Goal: Communication & Community: Ask a question

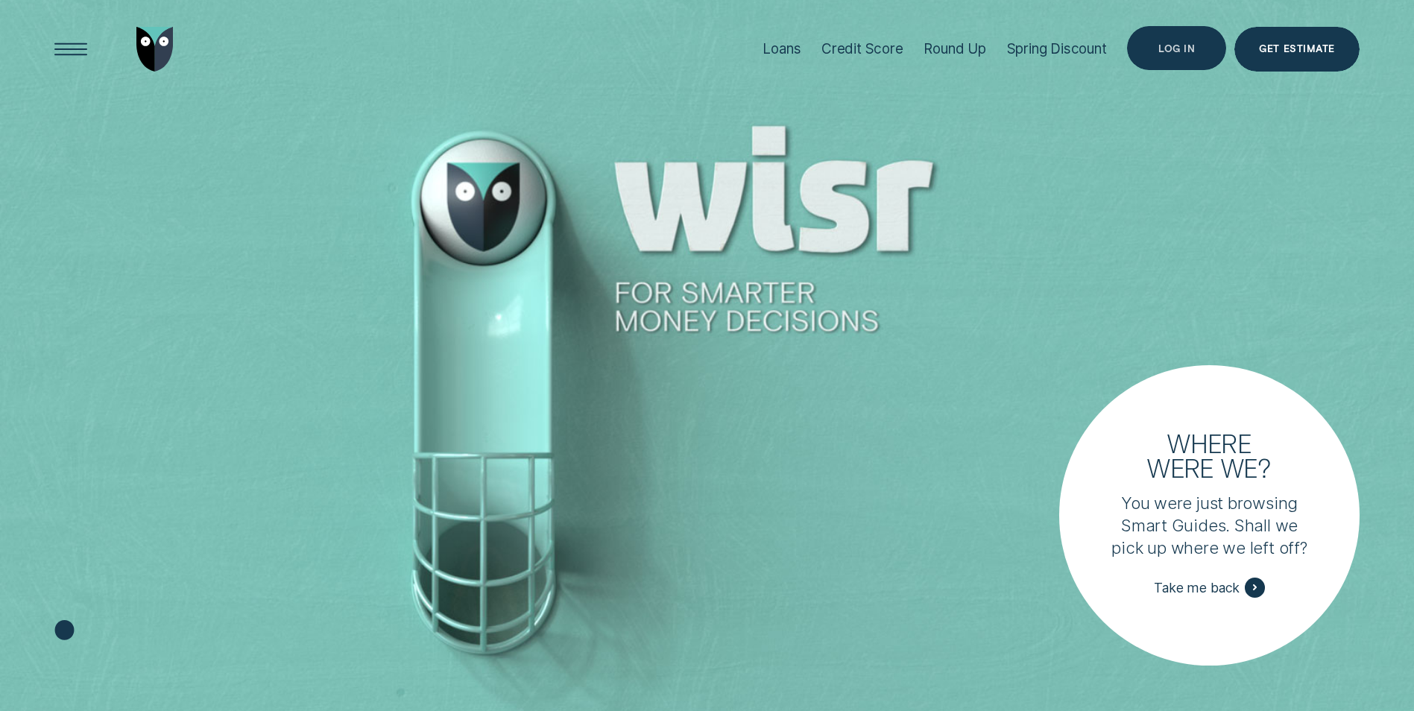
click at [1174, 45] on div "Log in" at bounding box center [1176, 48] width 37 height 9
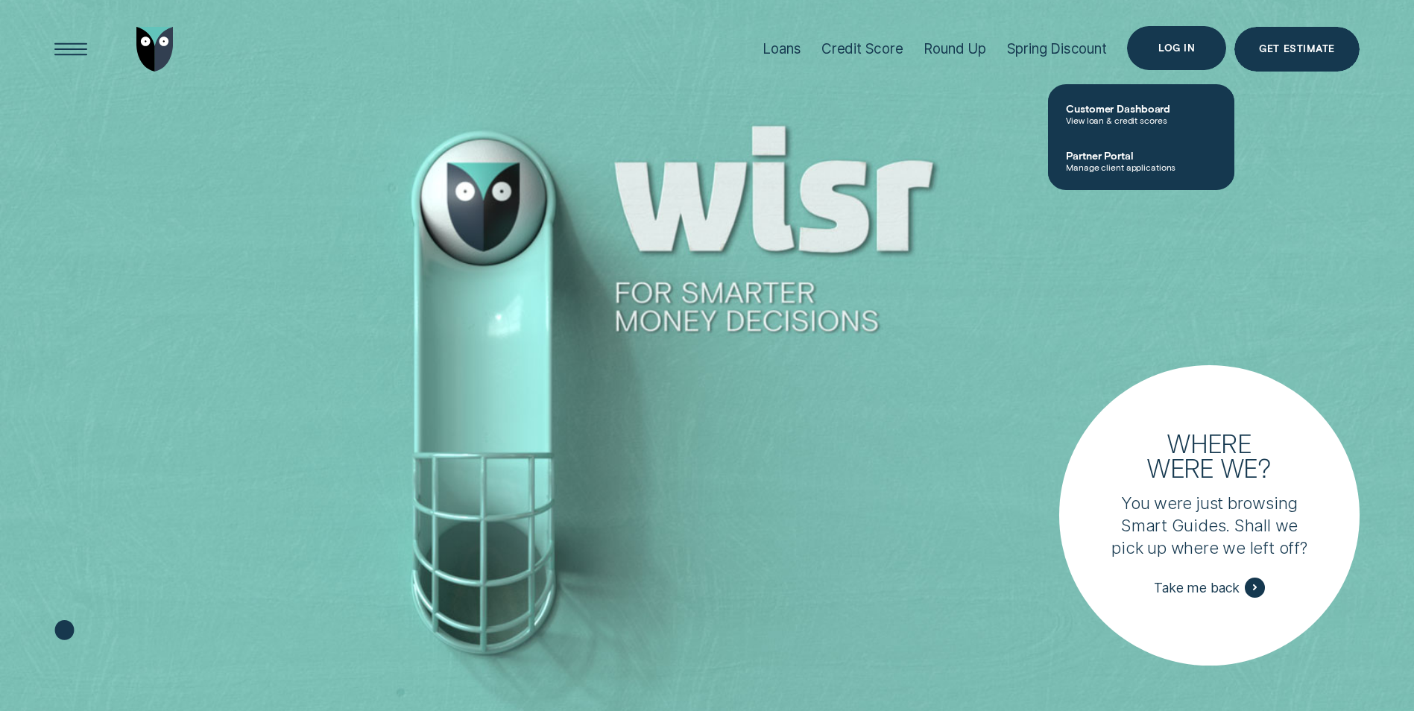
click at [1205, 45] on div "Log in" at bounding box center [1176, 48] width 99 height 45
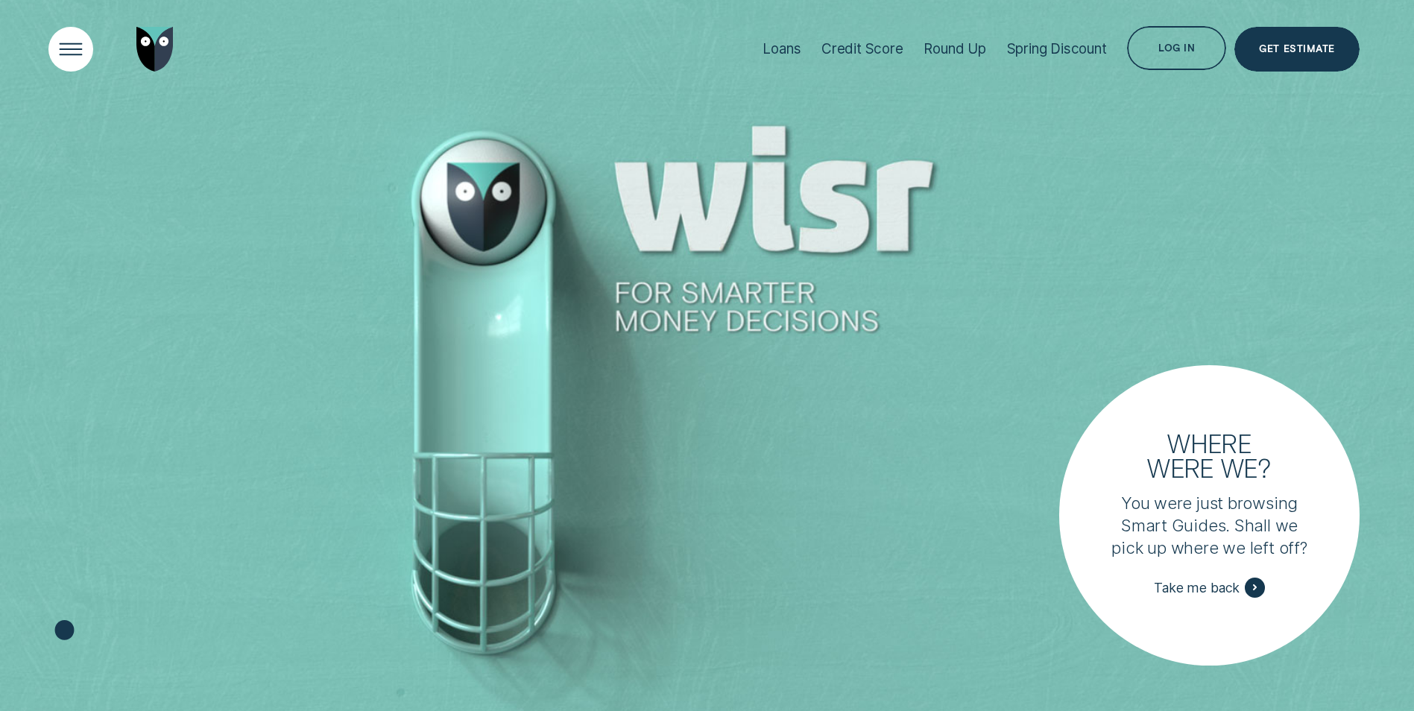
click at [76, 45] on div "Open Menu" at bounding box center [70, 49] width 63 height 63
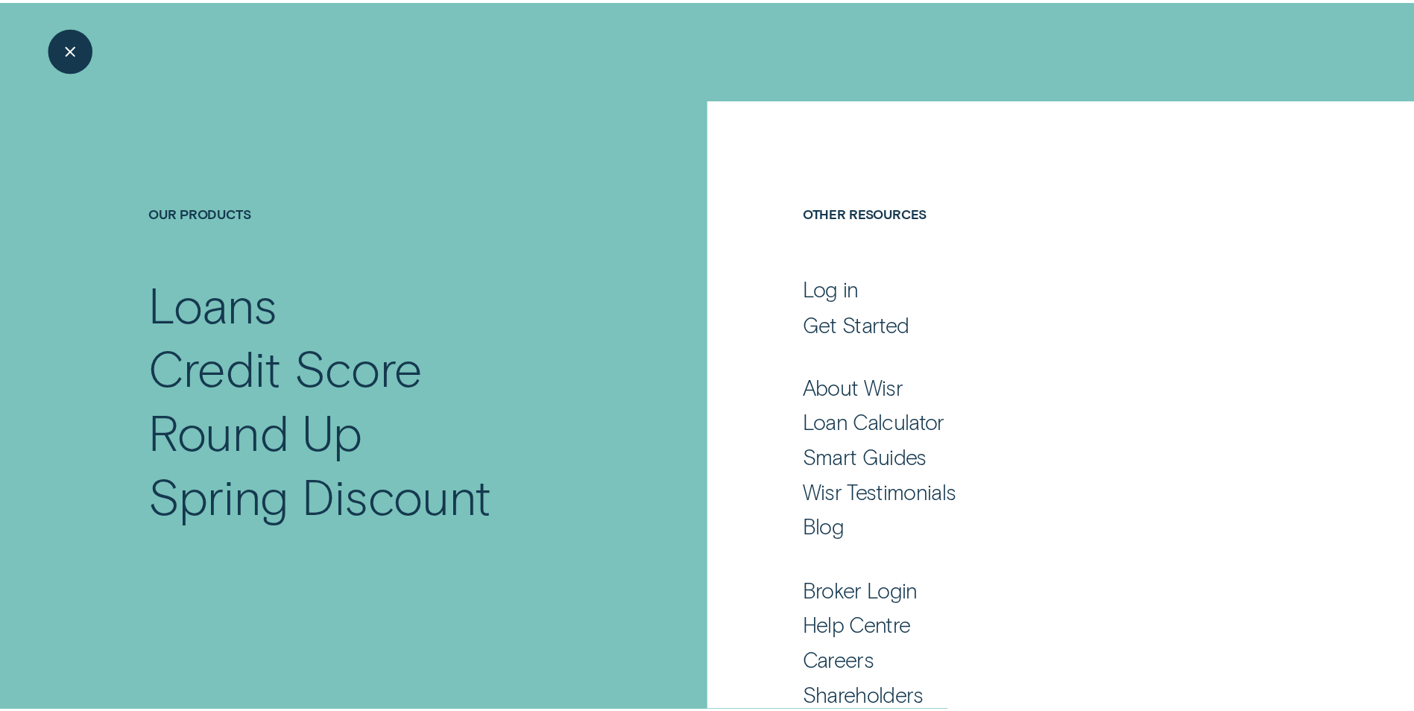
scroll to position [63, 0]
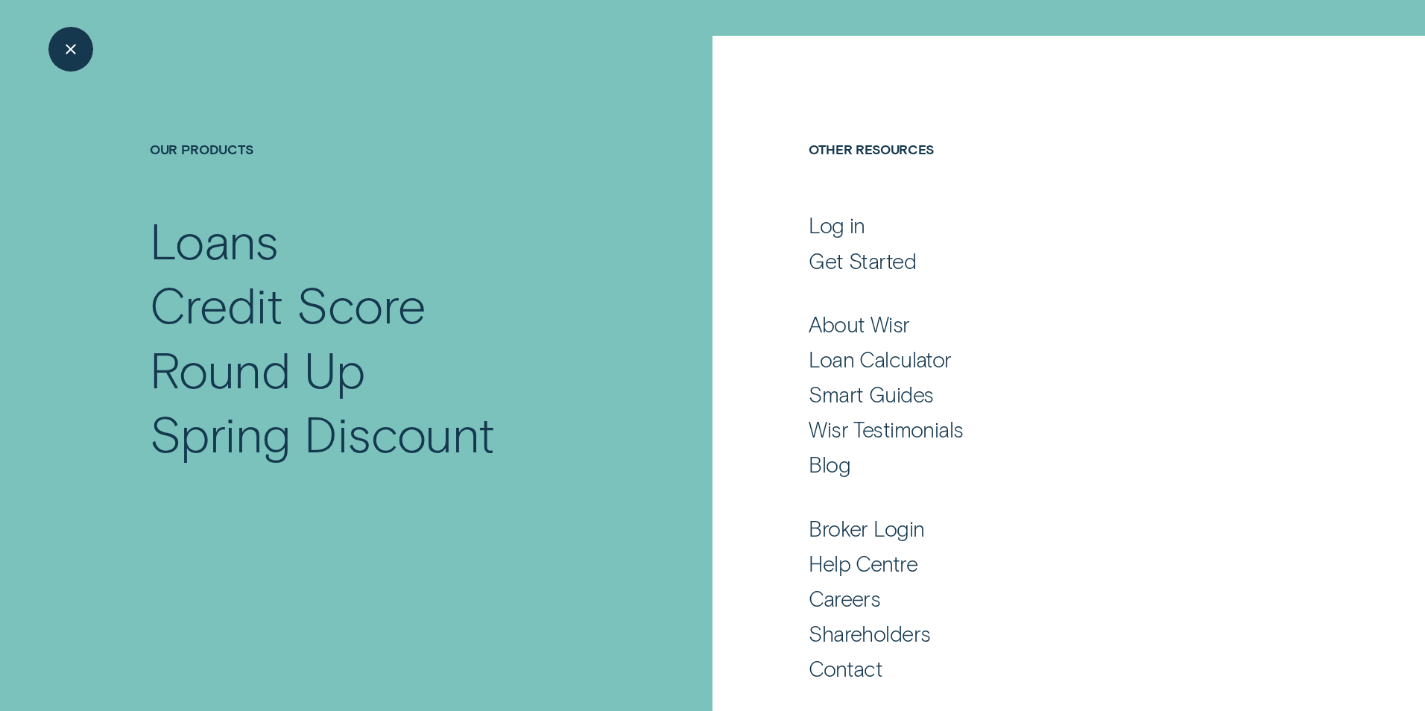
click at [47, 56] on div "Close Menu" at bounding box center [70, 49] width 63 height 63
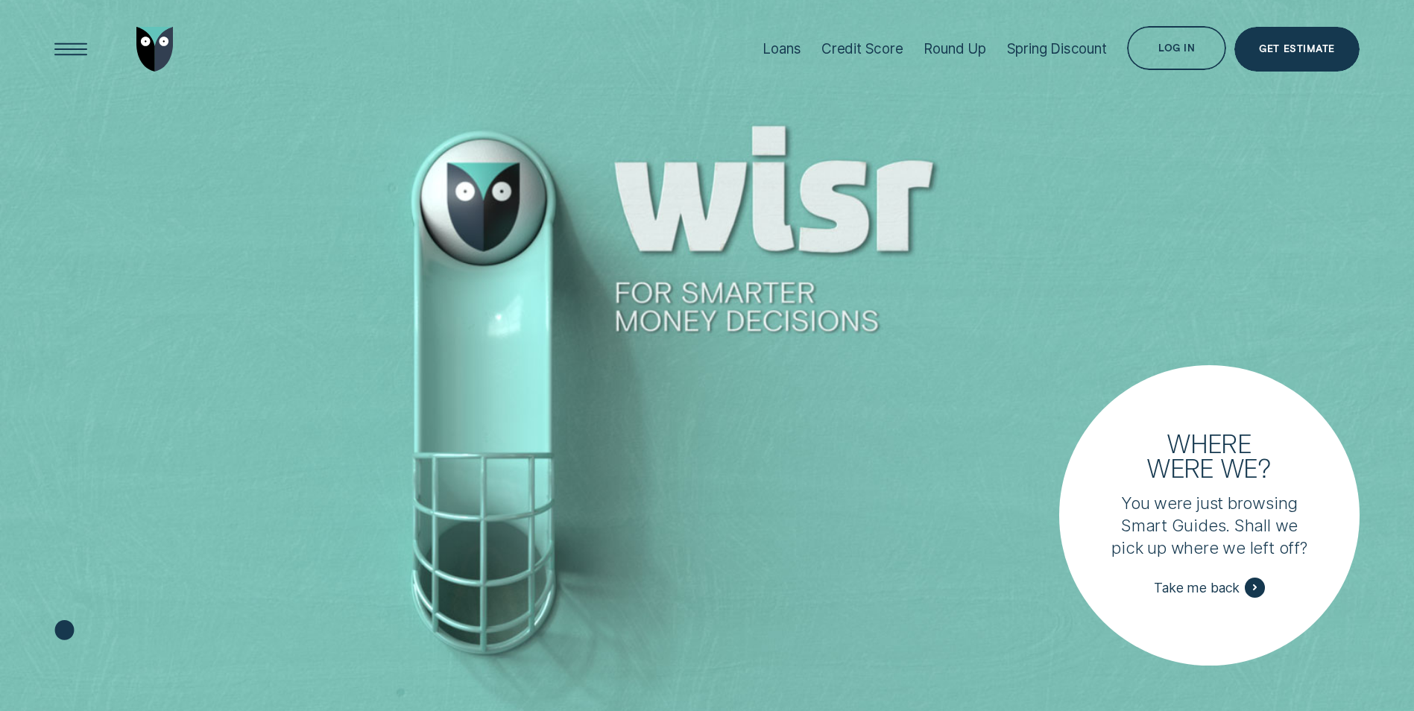
click at [842, 604] on div at bounding box center [707, 356] width 1414 height 712
click at [1197, 53] on div "Log in" at bounding box center [1176, 48] width 99 height 45
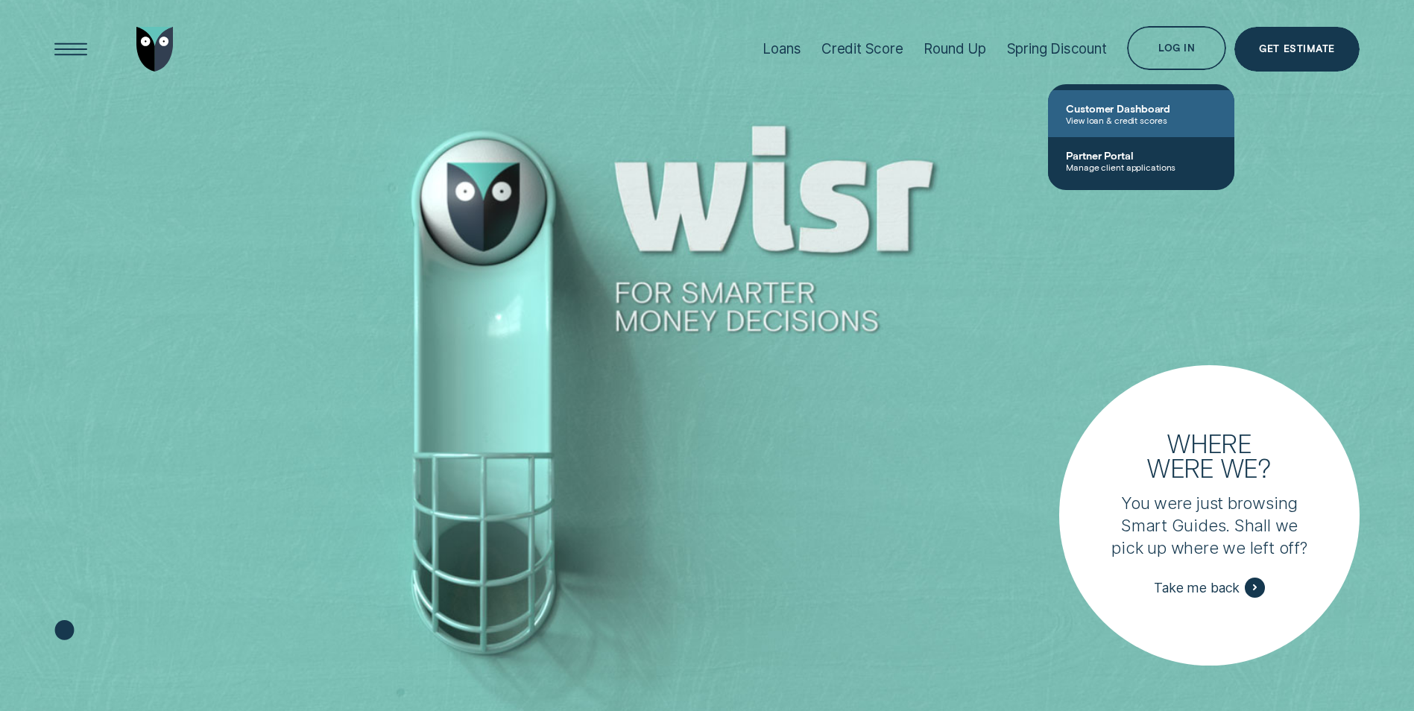
click at [1123, 120] on span "View loan & credit scores" at bounding box center [1141, 120] width 151 height 10
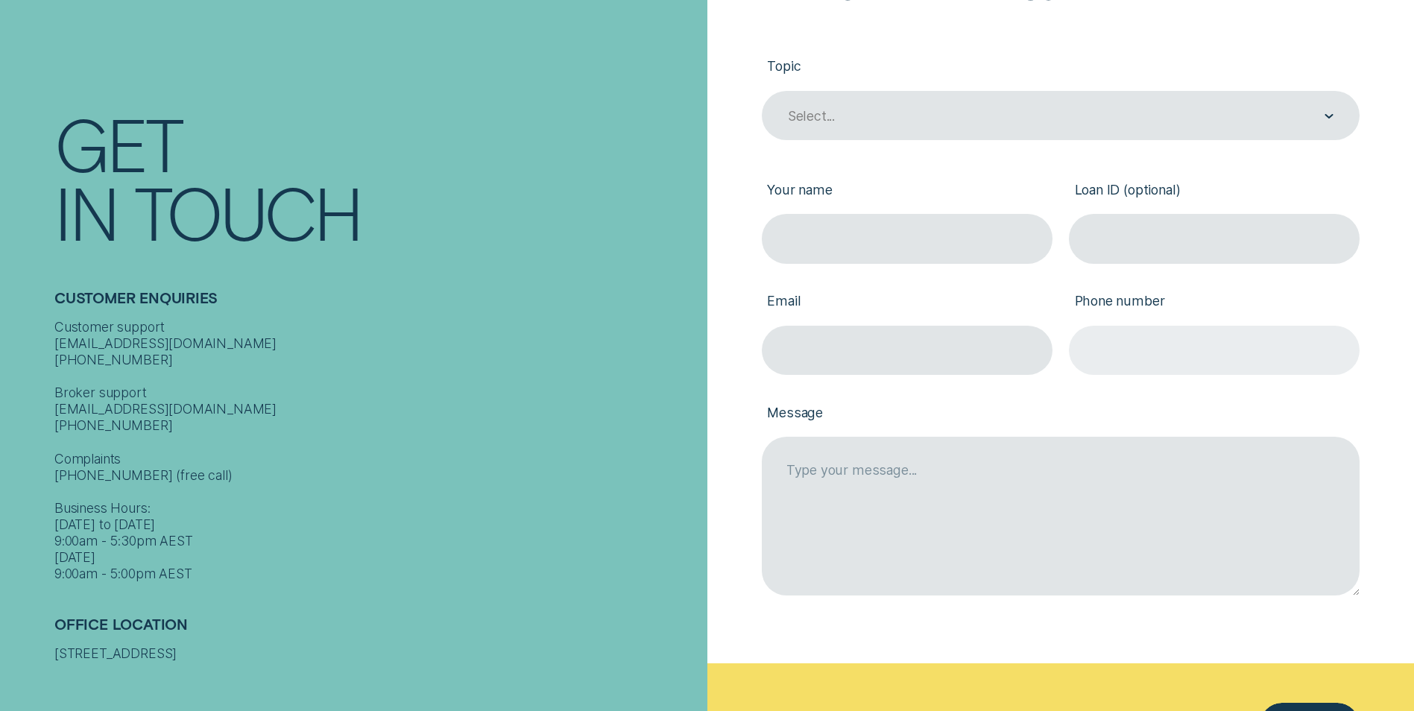
scroll to position [298, 0]
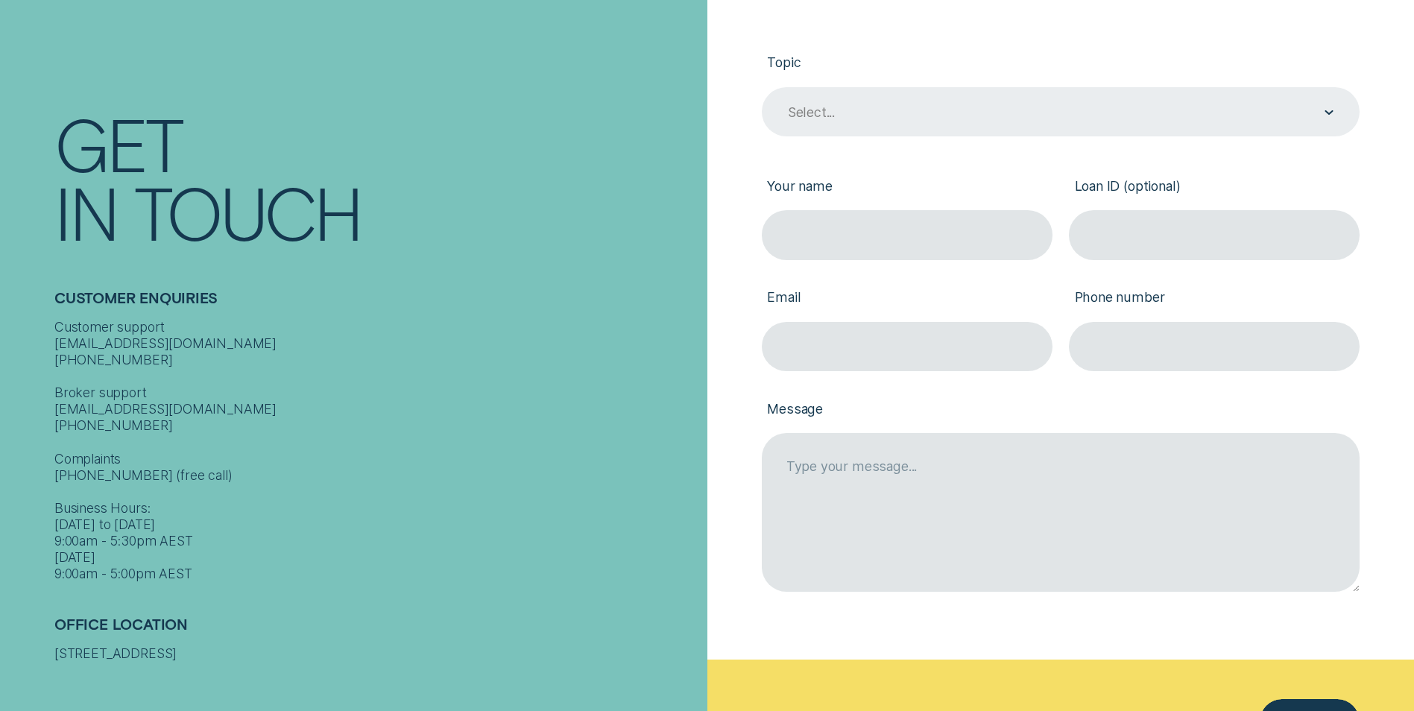
click at [818, 113] on div "Select..." at bounding box center [811, 112] width 47 height 16
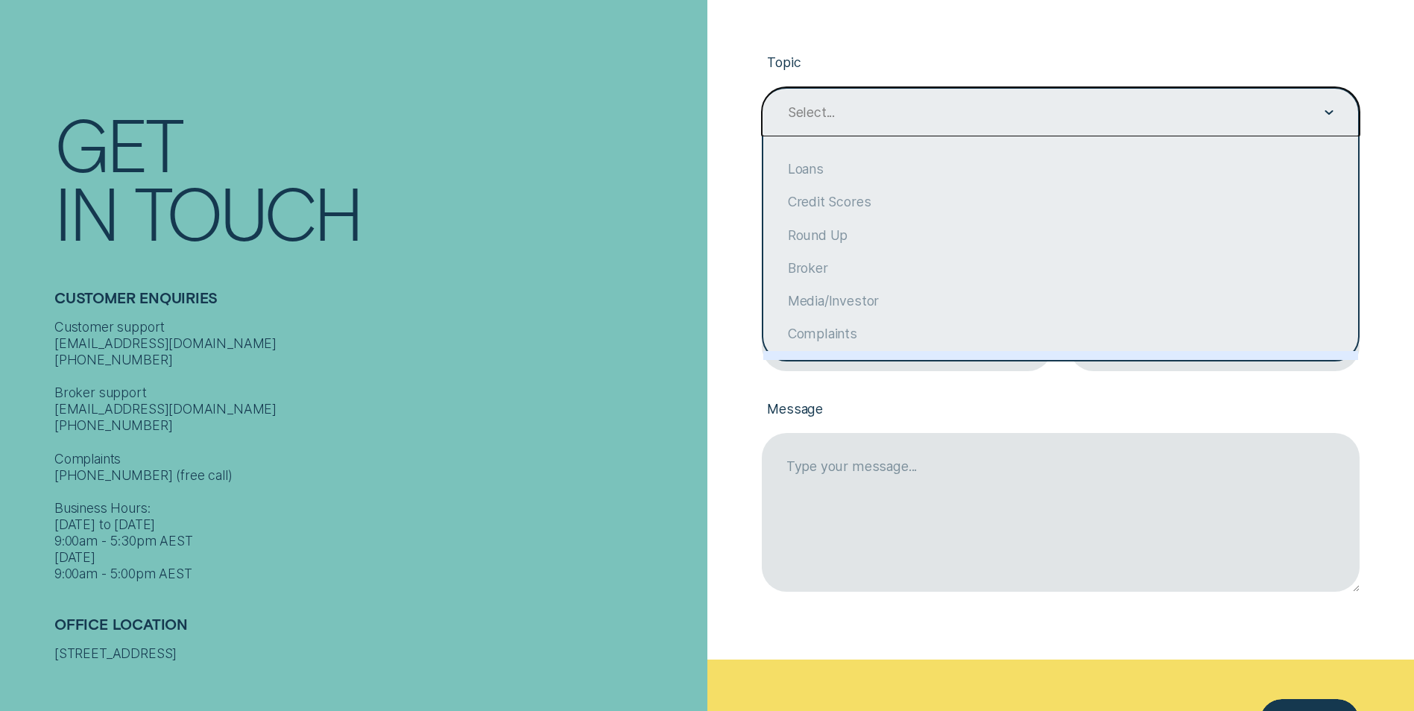
click at [764, 411] on label "Message" at bounding box center [1061, 410] width 598 height 45
click at [764, 433] on textarea "Message" at bounding box center [1061, 512] width 598 height 158
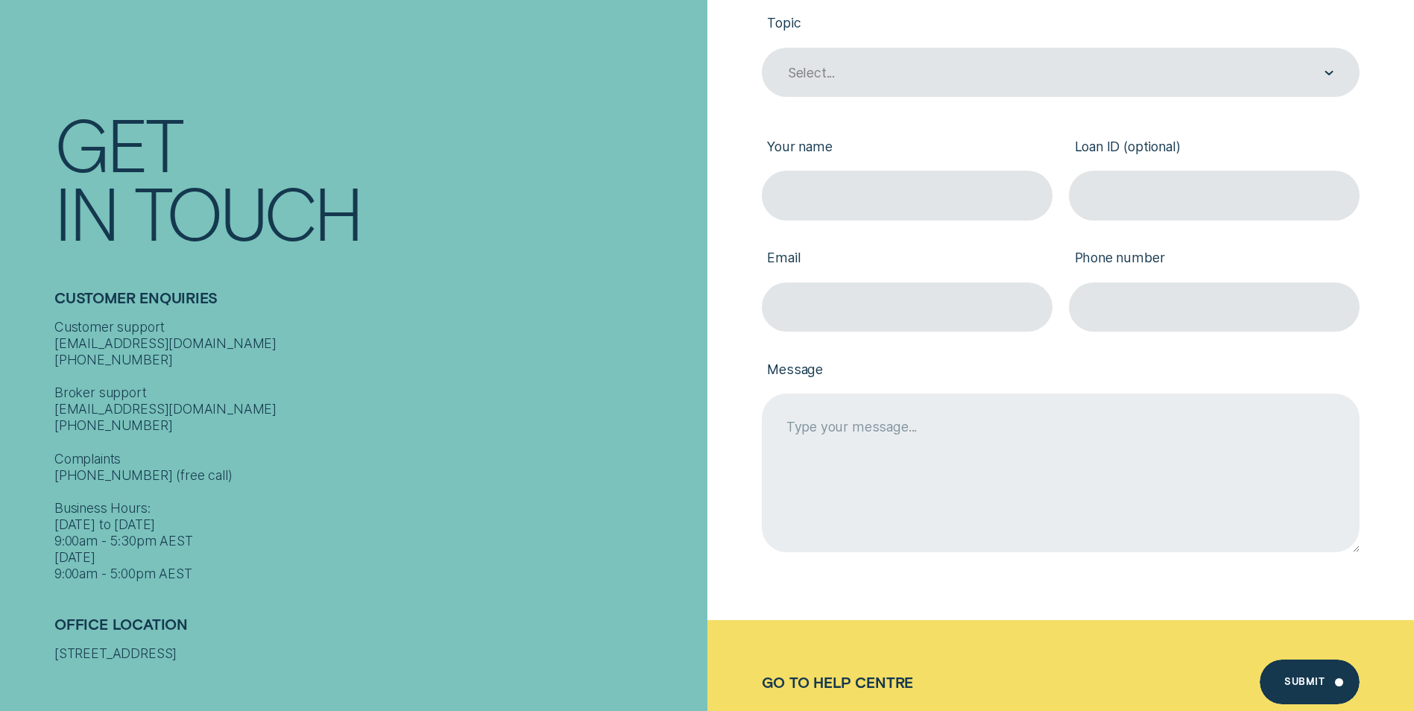
scroll to position [149, 0]
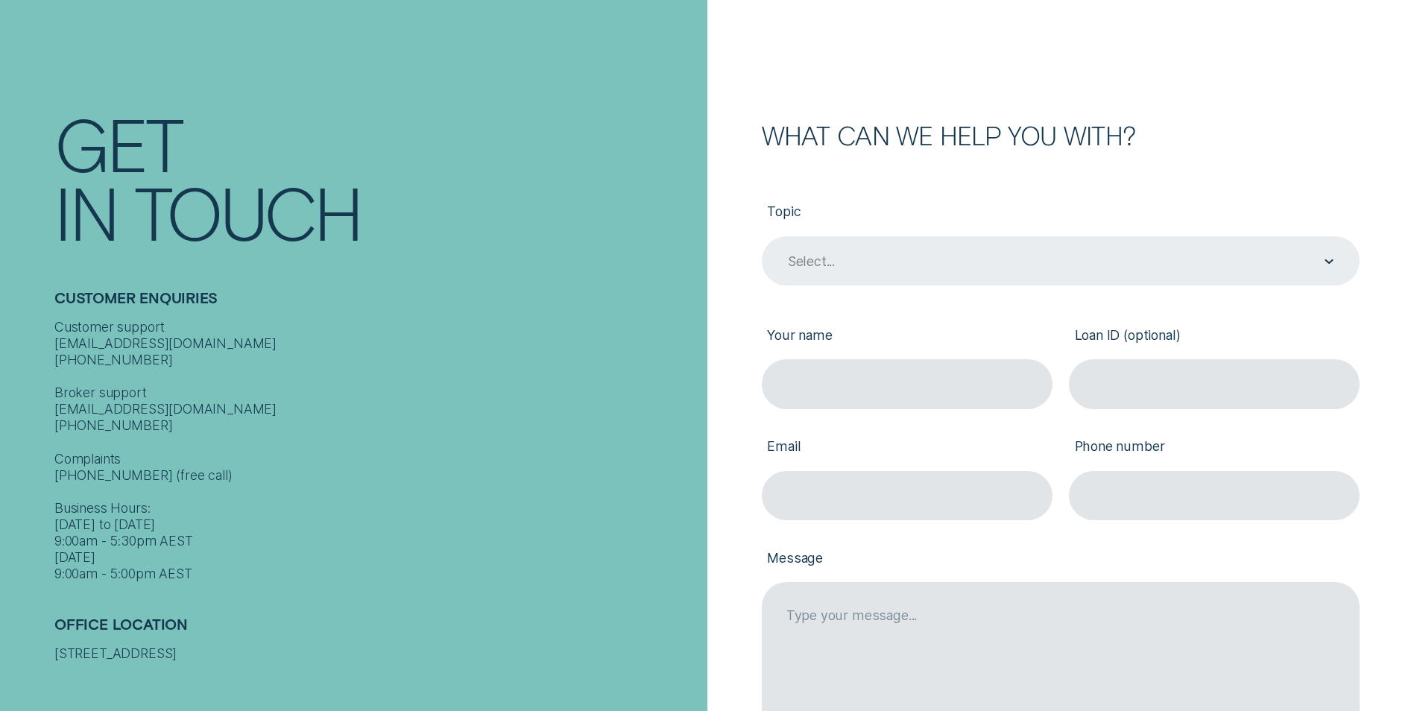
click at [820, 248] on div "Select..." at bounding box center [1061, 260] width 598 height 49
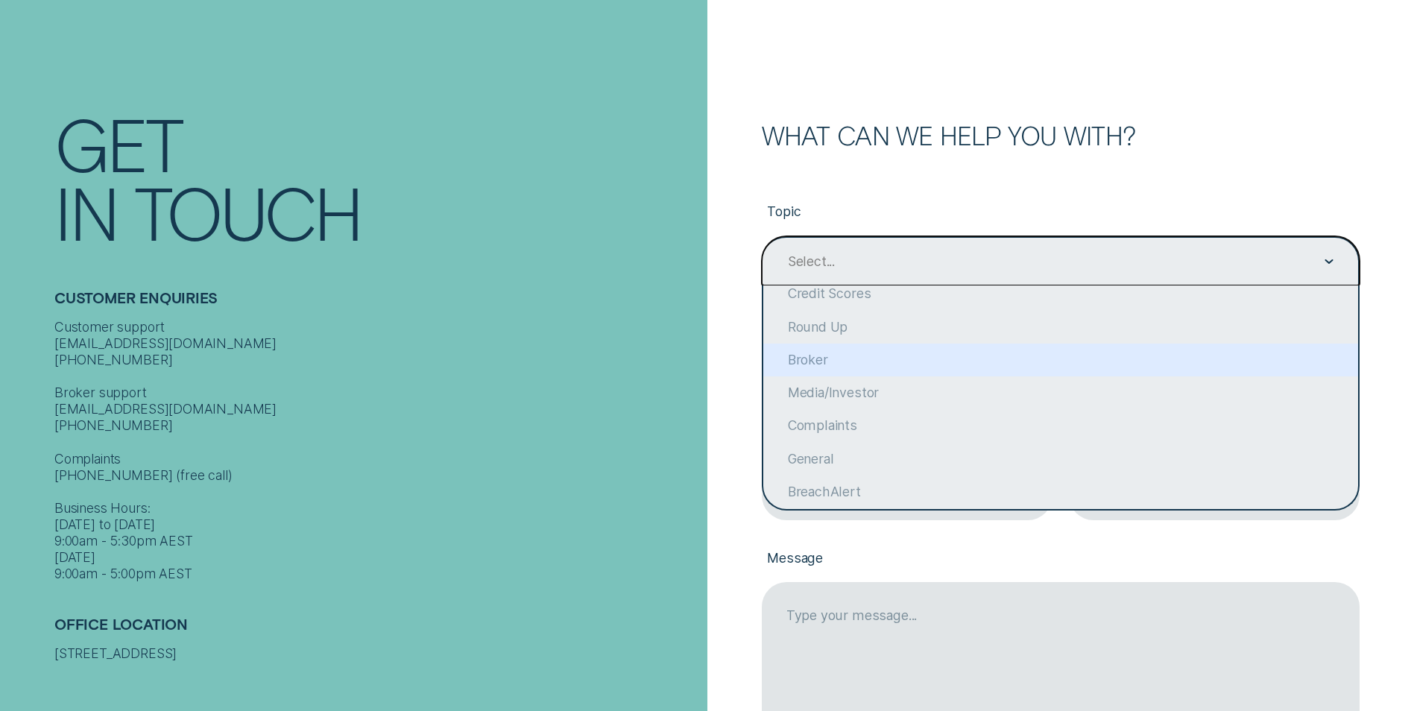
scroll to position [115, 0]
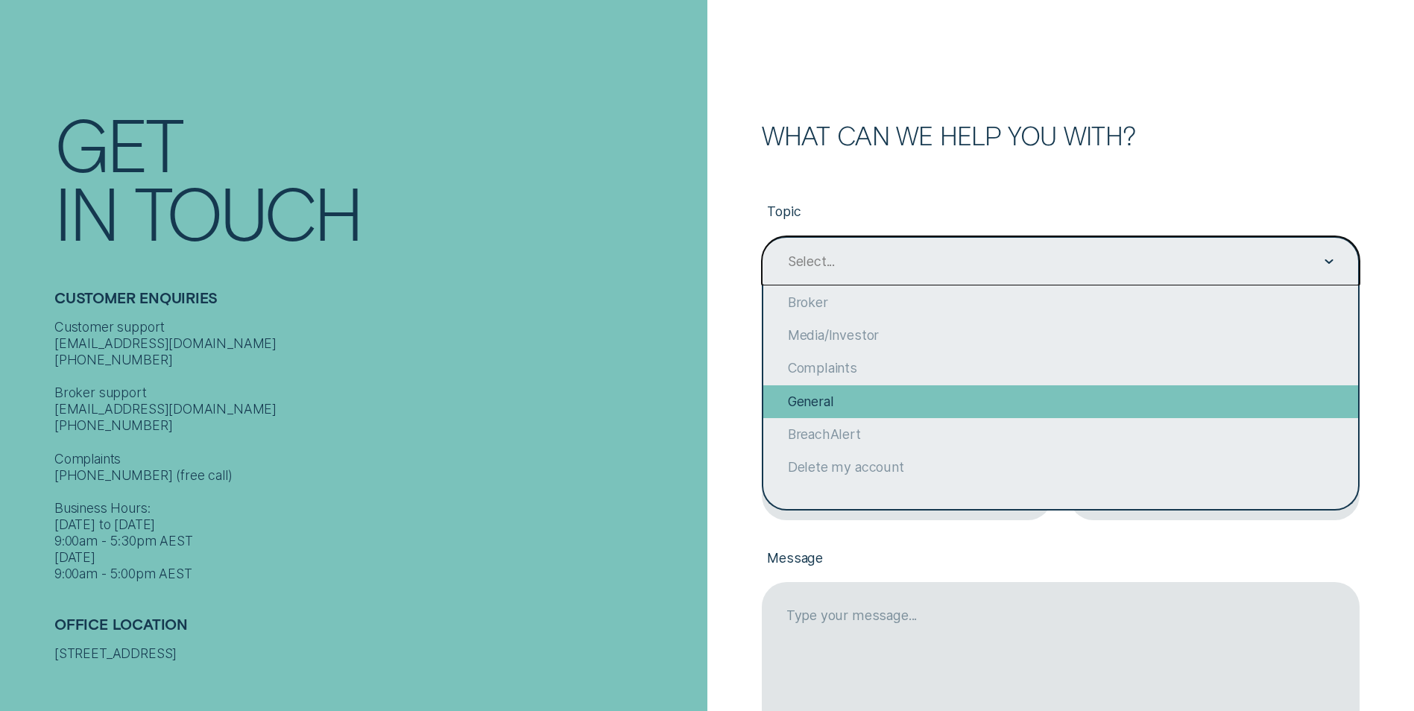
click at [839, 396] on div "General" at bounding box center [1060, 401] width 595 height 33
type input "General"
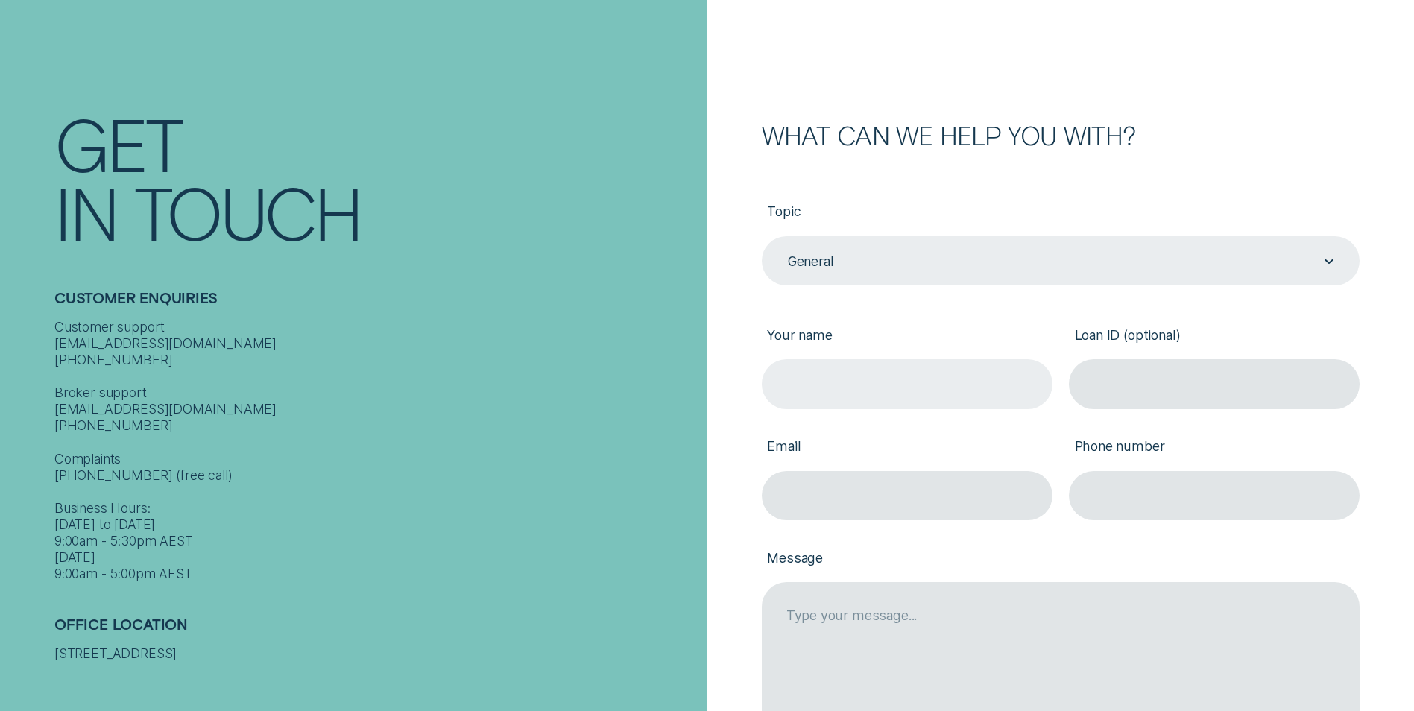
click at [830, 380] on input "Your name" at bounding box center [907, 383] width 291 height 49
type input "[PERSON_NAME]"
type input "[PERSON_NAME][EMAIL_ADDRESS][PERSON_NAME][DOMAIN_NAME]"
type input "0408438114"
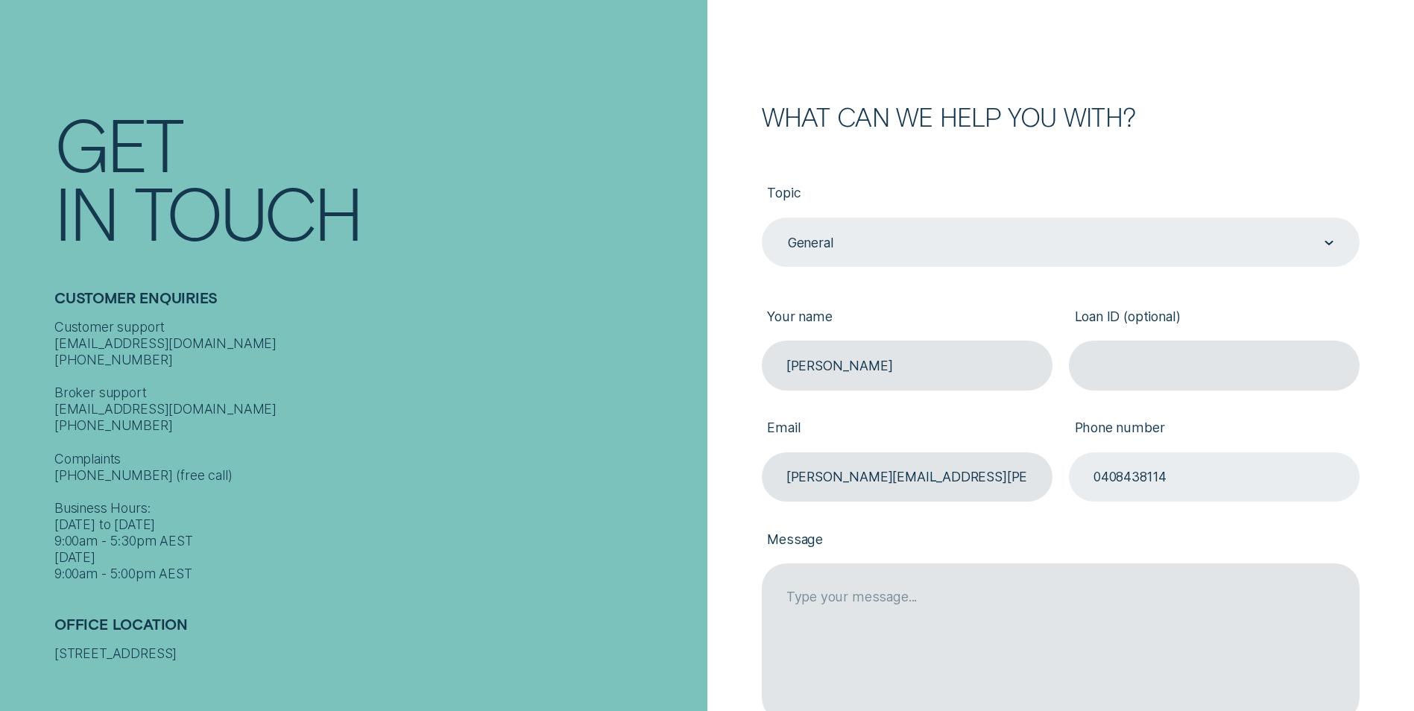
scroll to position [298, 0]
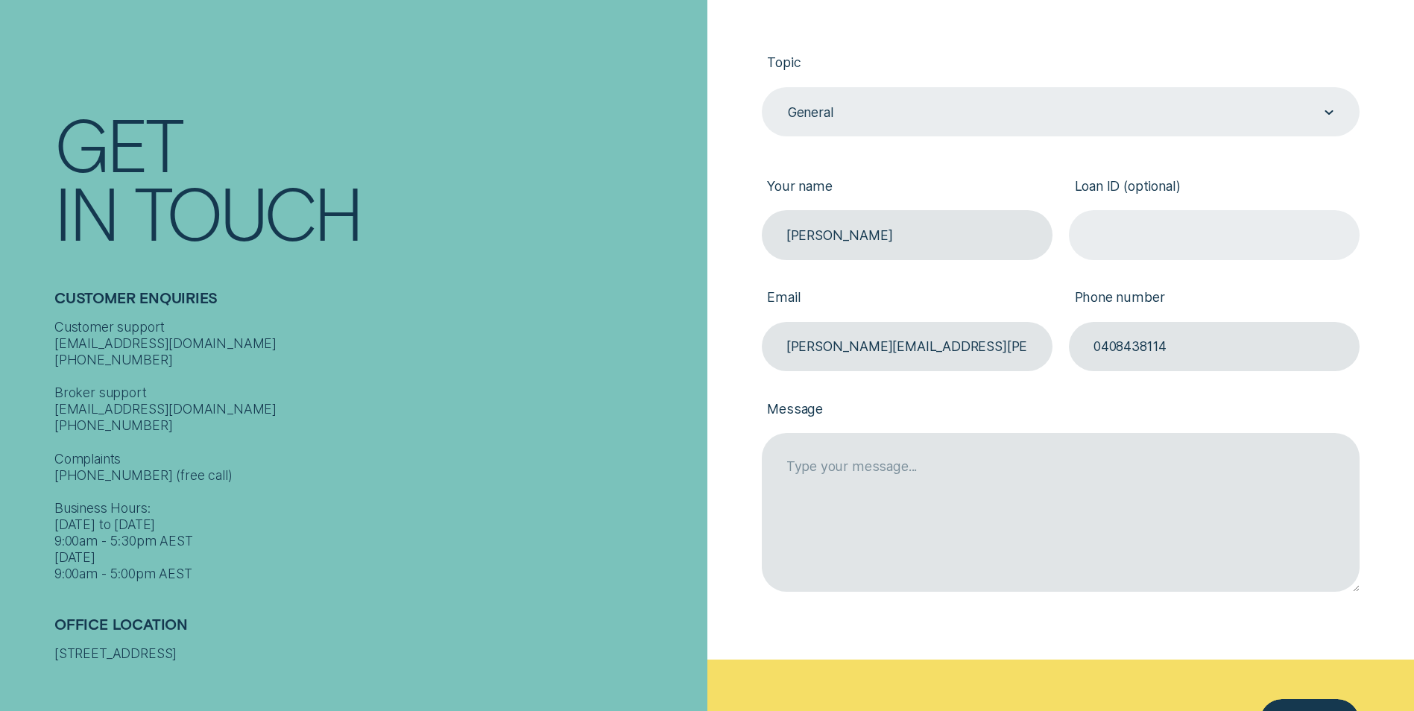
click at [1177, 240] on input "Loan ID (optional)" at bounding box center [1214, 234] width 291 height 49
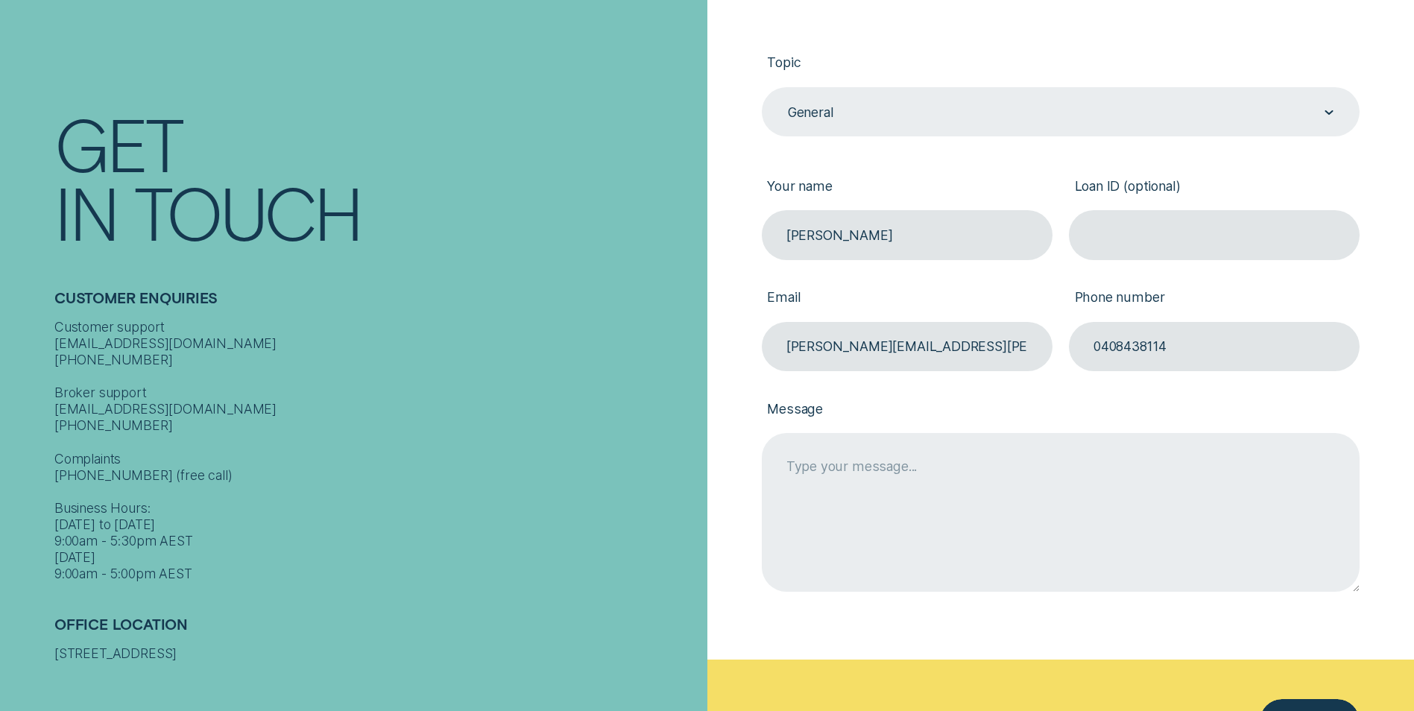
click at [920, 524] on textarea "Message" at bounding box center [1061, 512] width 598 height 158
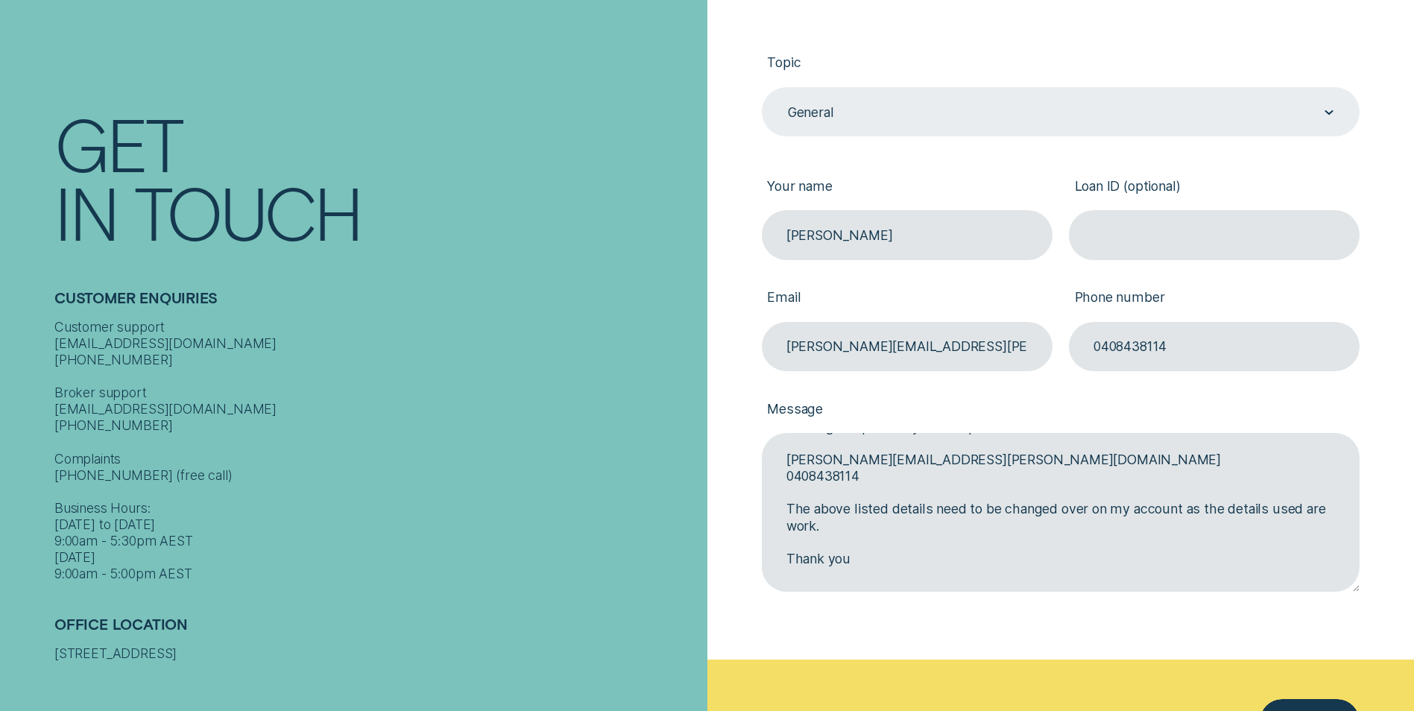
scroll to position [522, 0]
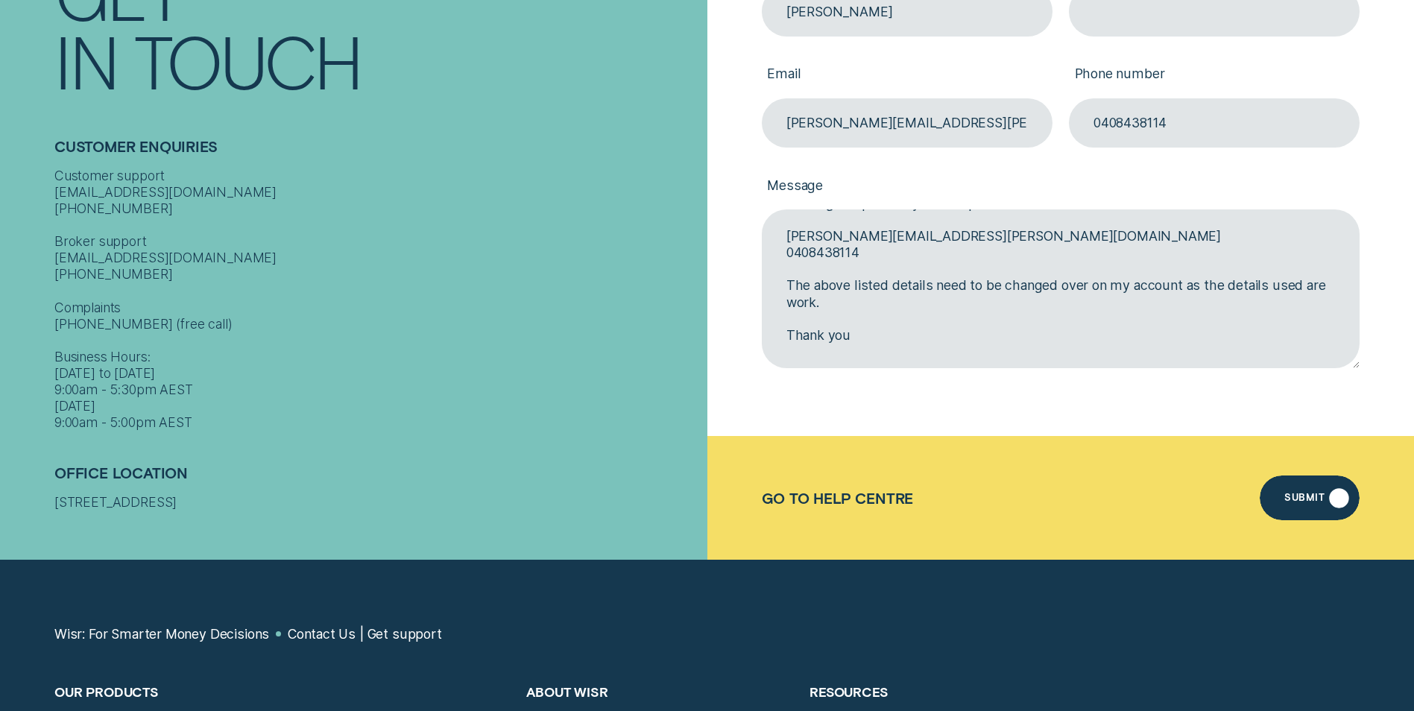
type textarea "Good afternoon, Looking to update my details please. [PERSON_NAME][EMAIL_ADDRES…"
click at [1296, 489] on div "Submit" at bounding box center [1309, 497] width 100 height 45
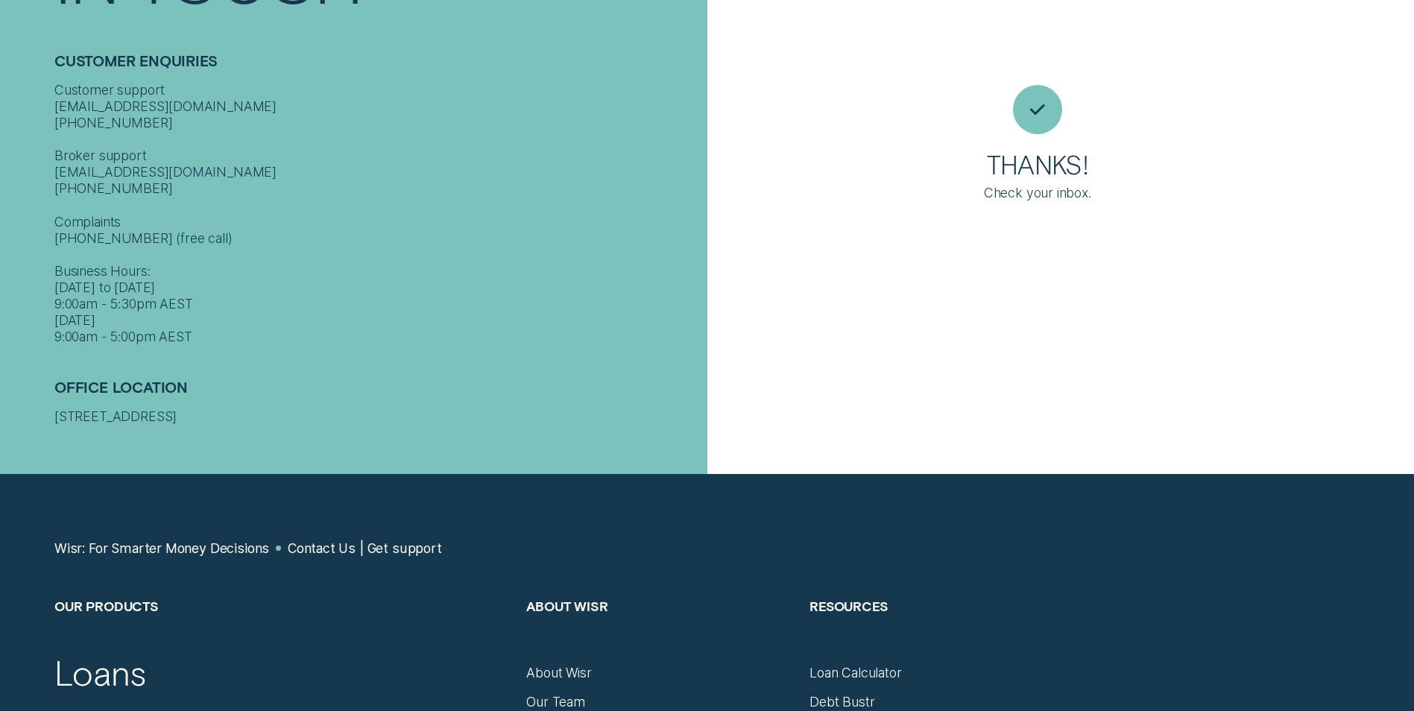
scroll to position [75, 0]
